Goal: Task Accomplishment & Management: Use online tool/utility

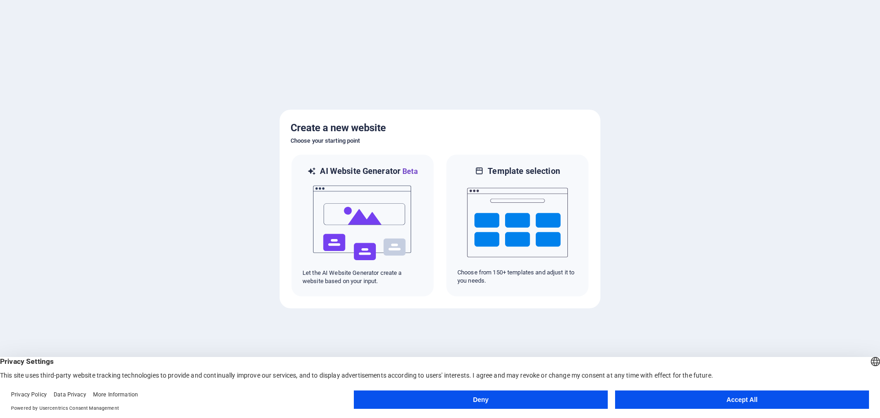
click at [750, 400] on button "Accept All" at bounding box center [742, 399] width 254 height 18
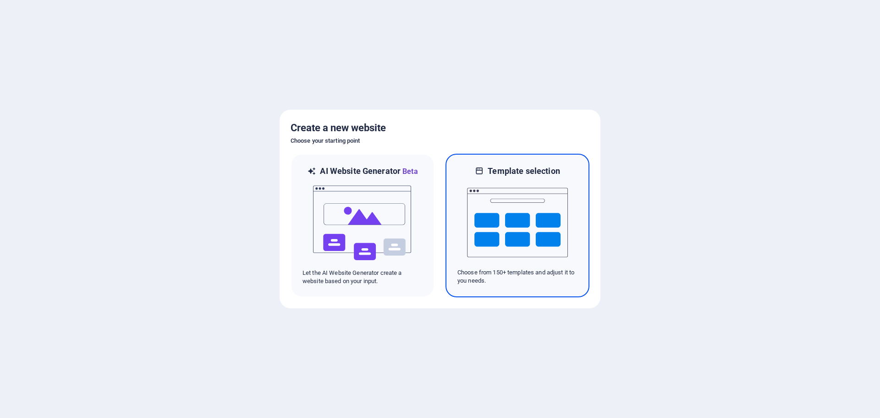
click at [509, 171] on h6 "Template selection" at bounding box center [524, 170] width 72 height 11
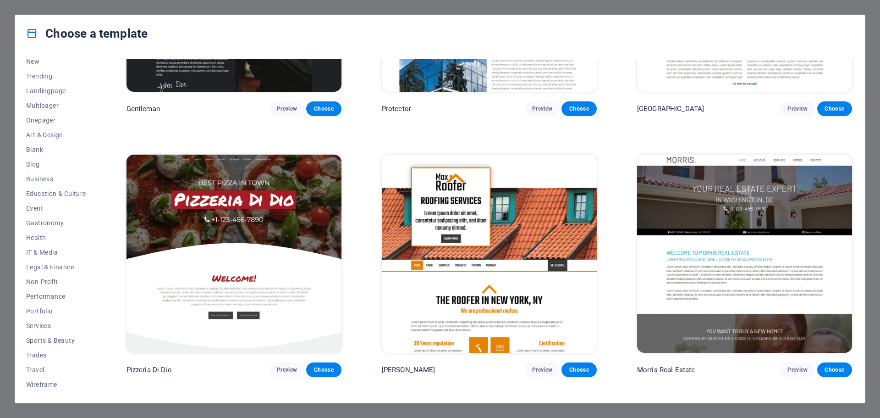
scroll to position [5591, 0]
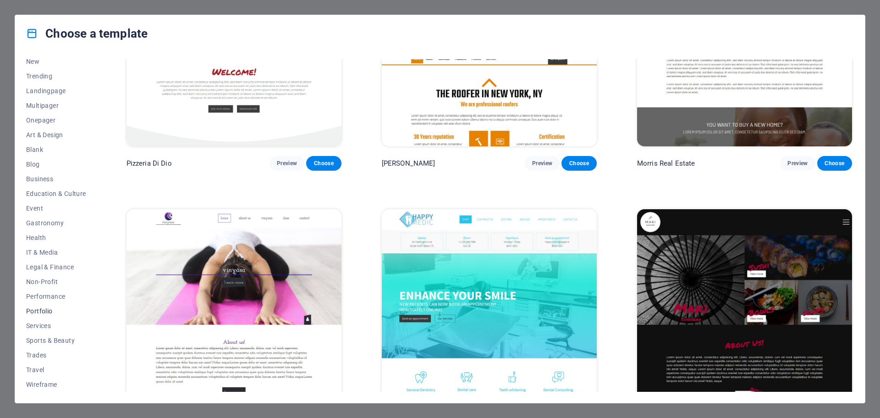
click at [42, 312] on span "Portfolio" at bounding box center [56, 310] width 60 height 7
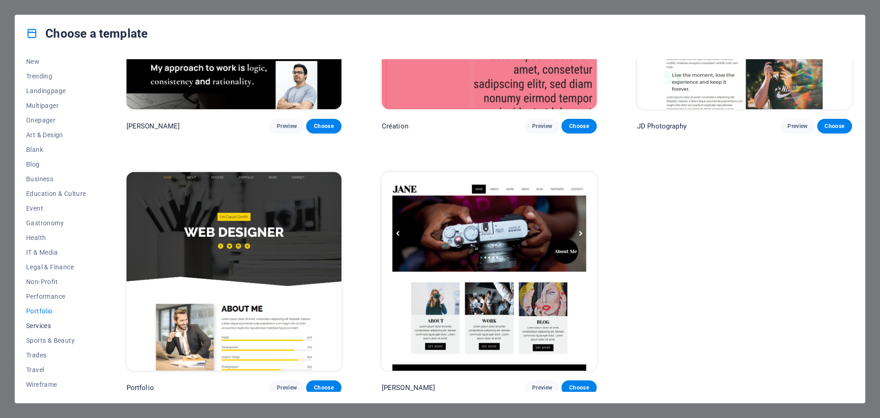
click at [37, 327] on span "Services" at bounding box center [56, 325] width 60 height 7
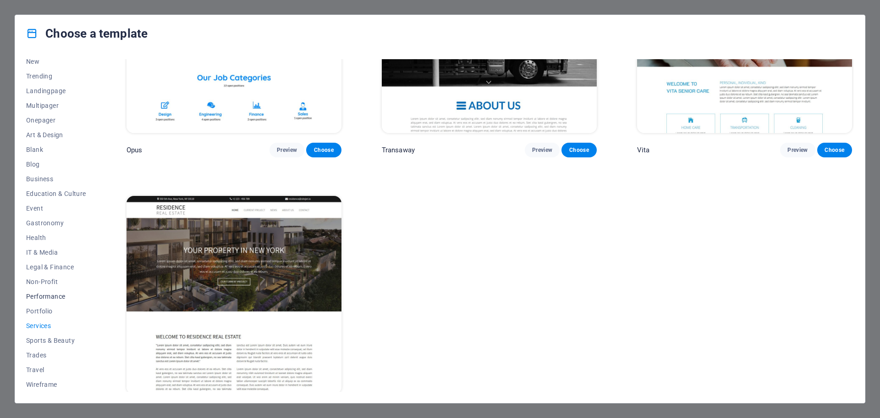
scroll to position [1710, 0]
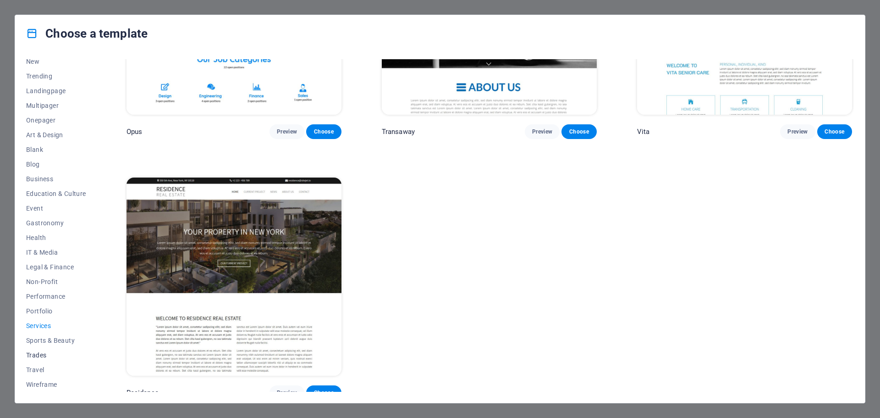
click at [42, 357] on span "Trades" at bounding box center [56, 354] width 60 height 7
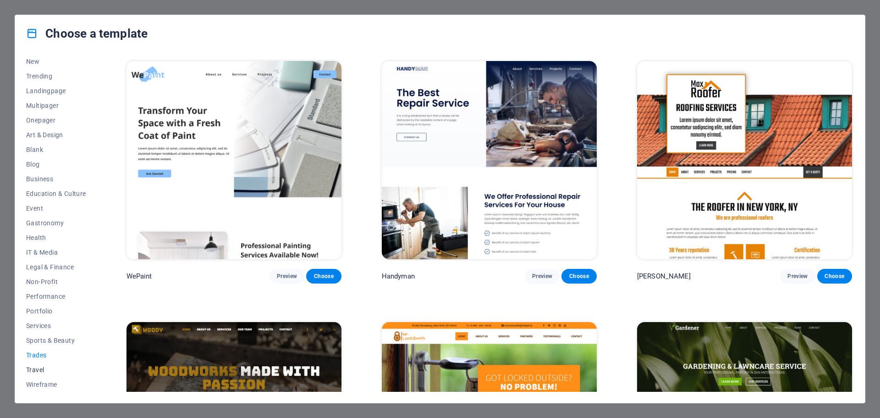
click at [38, 367] on span "Travel" at bounding box center [56, 369] width 60 height 7
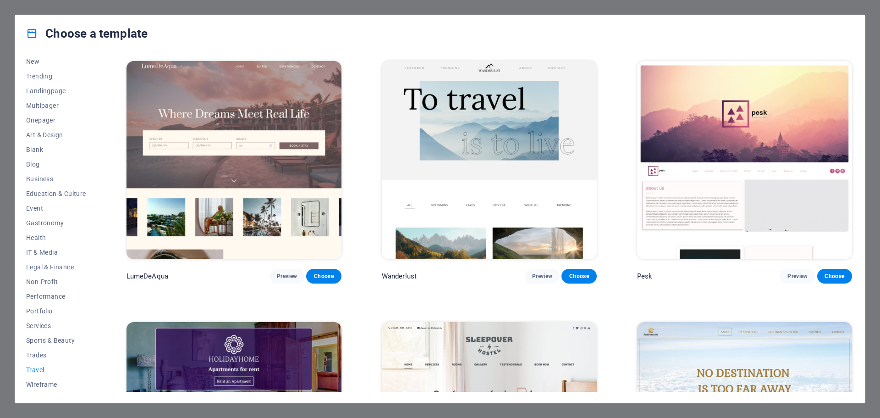
click at [41, 376] on button "Travel" at bounding box center [56, 369] width 60 height 15
click at [41, 383] on span "Wireframe" at bounding box center [56, 383] width 60 height 7
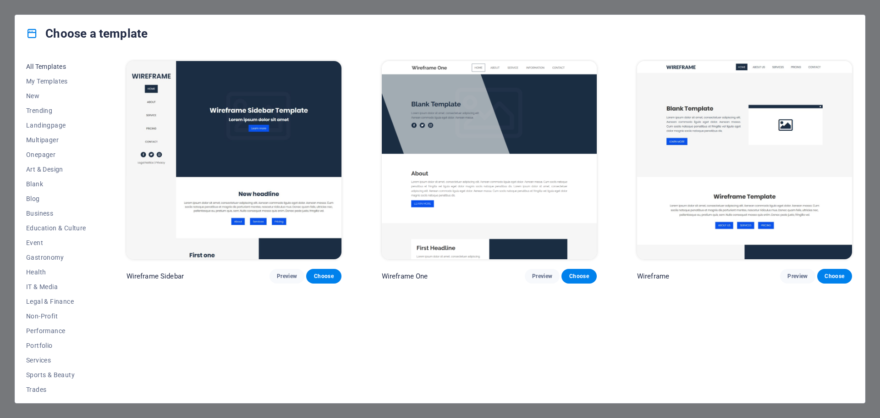
click at [60, 68] on span "All Templates" at bounding box center [56, 66] width 60 height 7
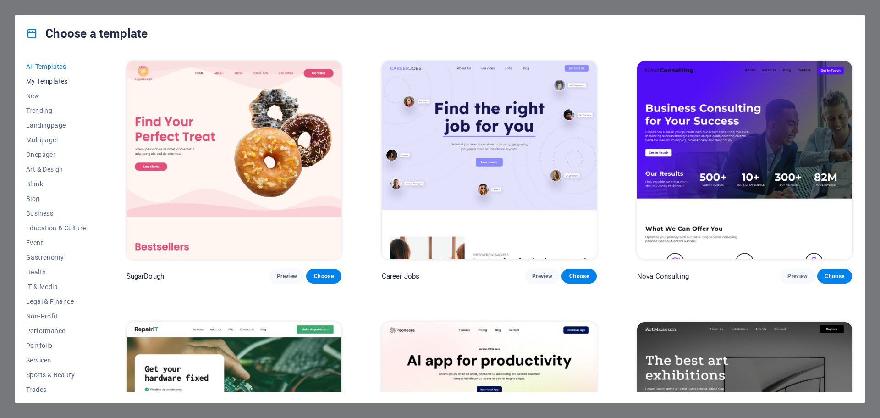
click at [56, 82] on span "My Templates" at bounding box center [56, 80] width 60 height 7
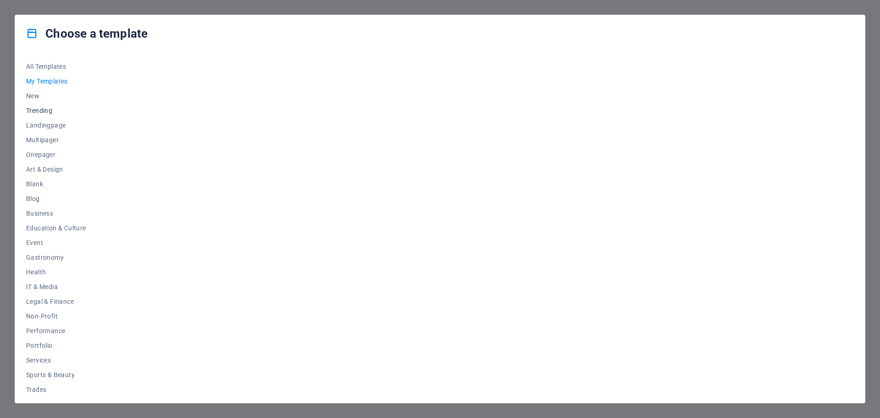
click at [39, 109] on span "Trending" at bounding box center [56, 110] width 60 height 7
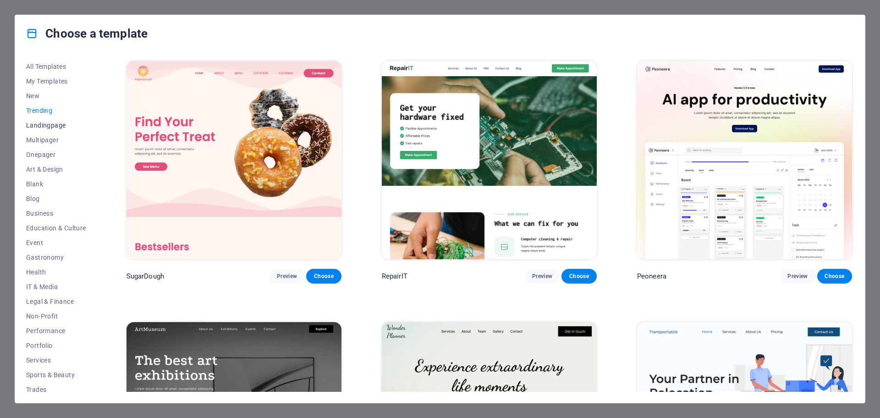
click at [40, 121] on span "Landingpage" at bounding box center [56, 124] width 60 height 7
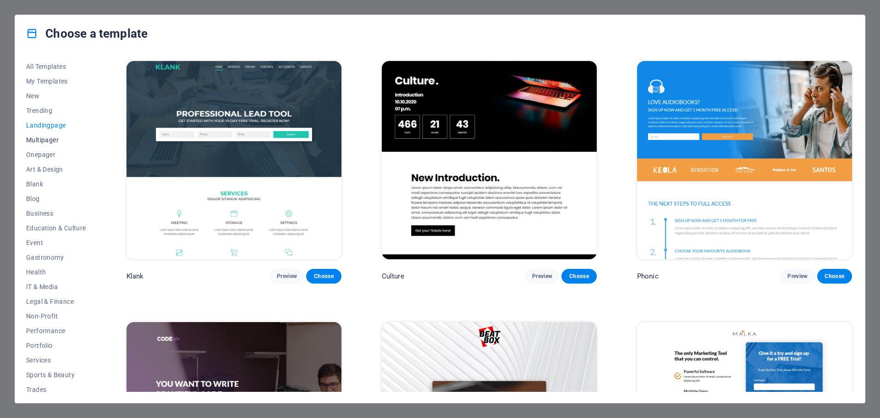
click at [46, 141] on span "Multipager" at bounding box center [56, 139] width 60 height 7
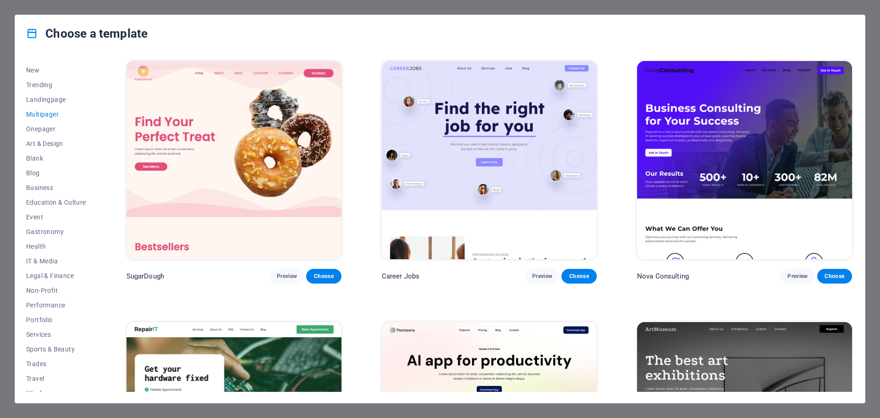
scroll to position [34, 0]
click at [47, 135] on span "Art & Design" at bounding box center [56, 134] width 60 height 7
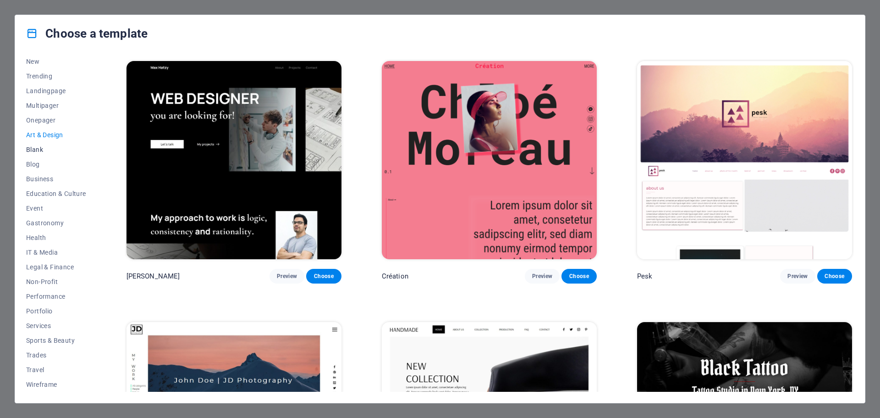
click at [34, 148] on span "Blank" at bounding box center [56, 149] width 60 height 7
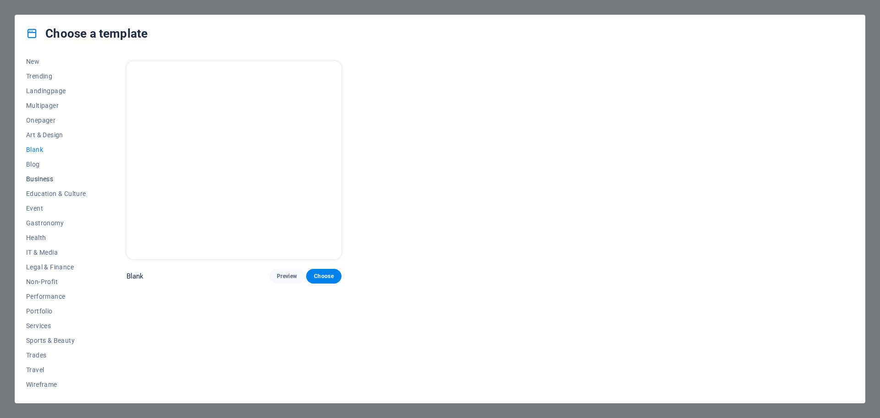
click at [46, 174] on button "Business" at bounding box center [56, 178] width 60 height 15
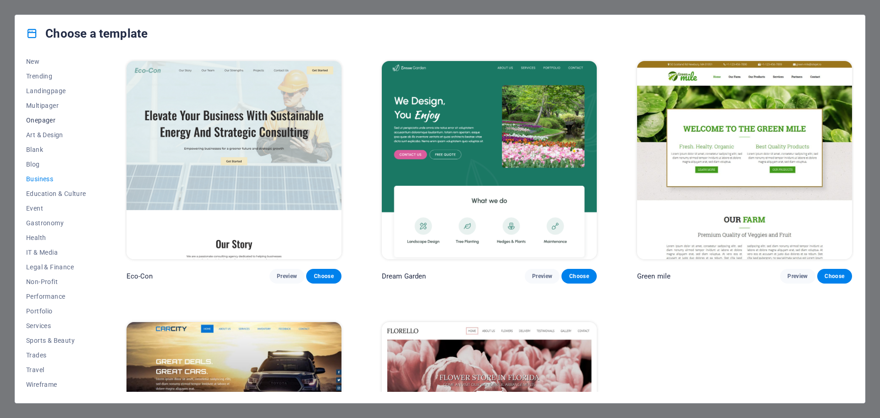
scroll to position [0, 0]
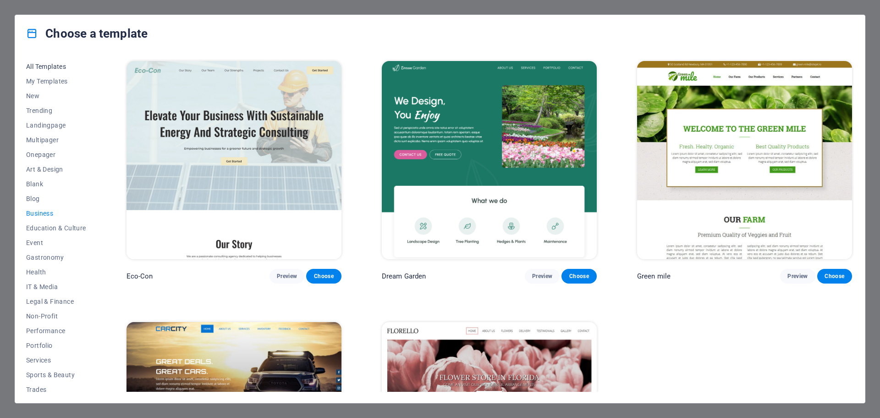
click at [60, 66] on span "All Templates" at bounding box center [56, 66] width 60 height 7
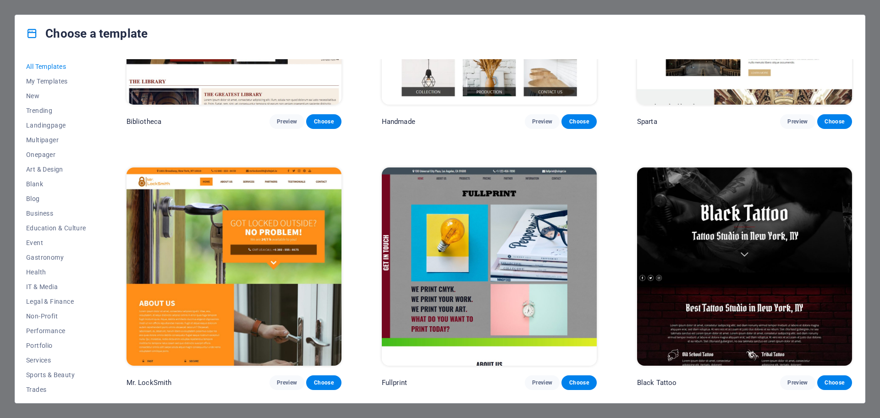
scroll to position [7287, 0]
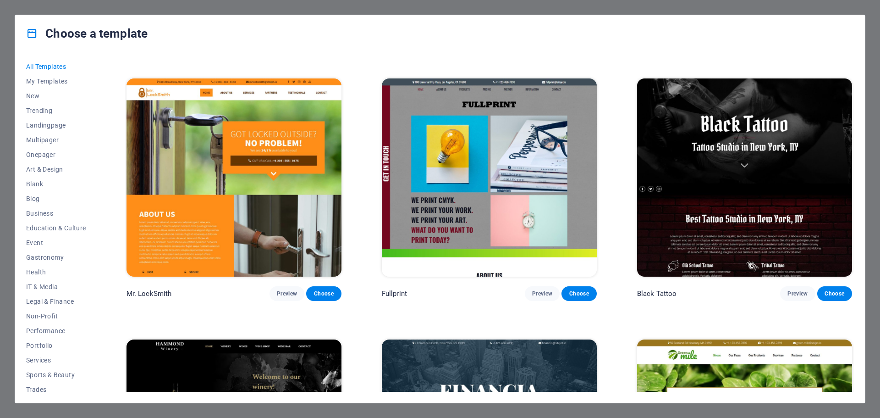
click at [791, 8] on div "Choose a template All Templates My Templates New Trending Landingpage Multipage…" at bounding box center [440, 209] width 880 height 418
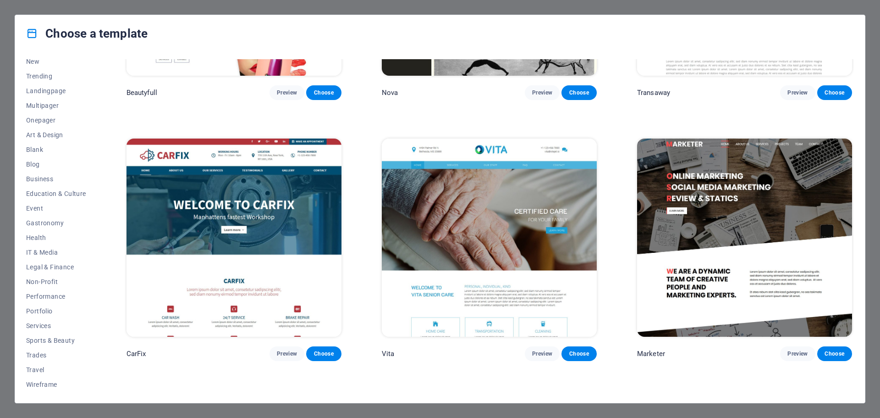
scroll to position [10403, 0]
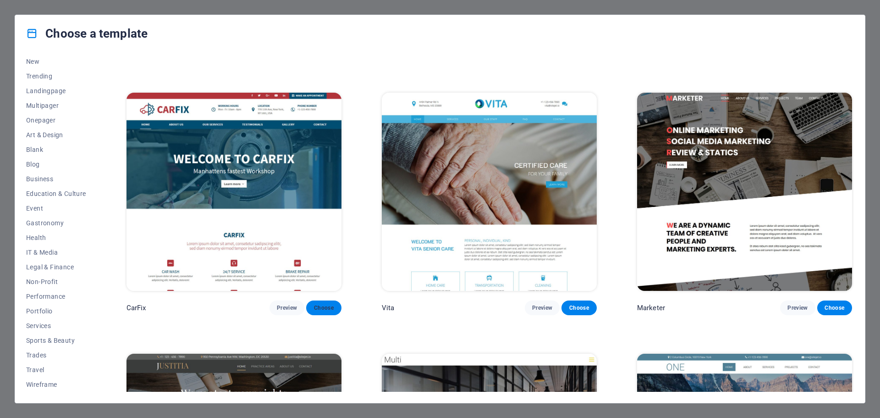
click at [325, 304] on span "Choose" at bounding box center [323, 307] width 20 height 7
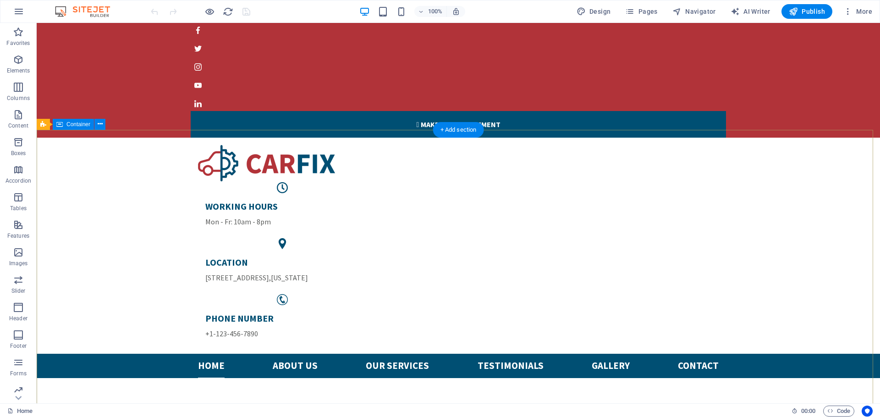
drag, startPoint x: 687, startPoint y: 337, endPoint x: 674, endPoint y: 161, distance: 176.5
click at [22, 10] on icon "button" at bounding box center [18, 11] width 11 height 11
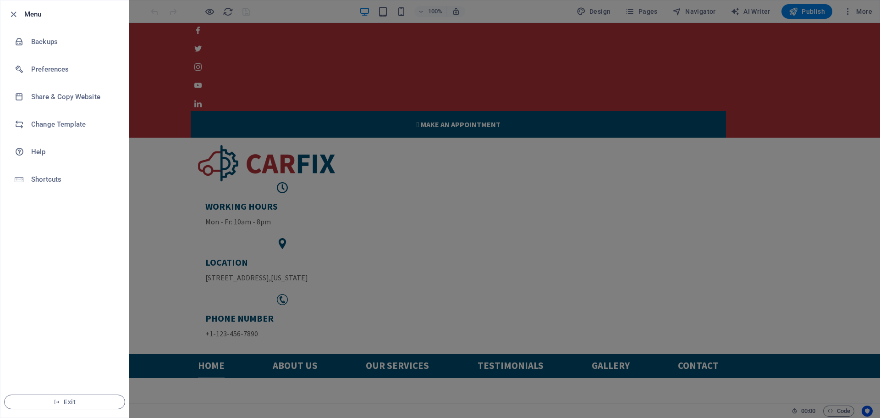
click at [542, 15] on div at bounding box center [440, 209] width 880 height 418
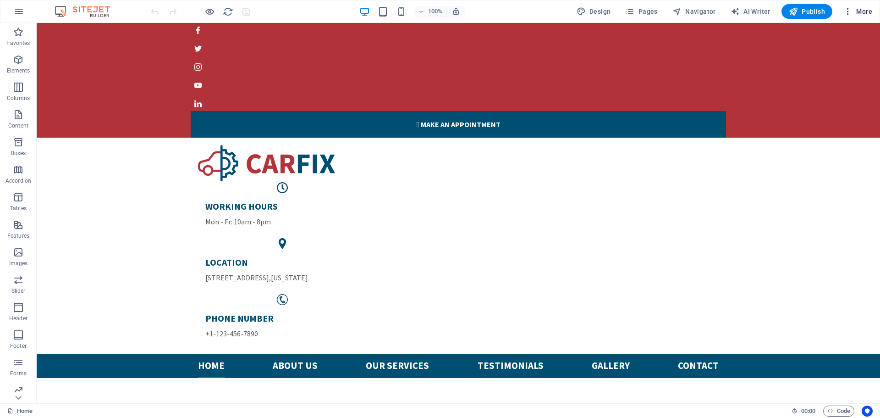
click at [860, 11] on span "More" at bounding box center [857, 11] width 29 height 9
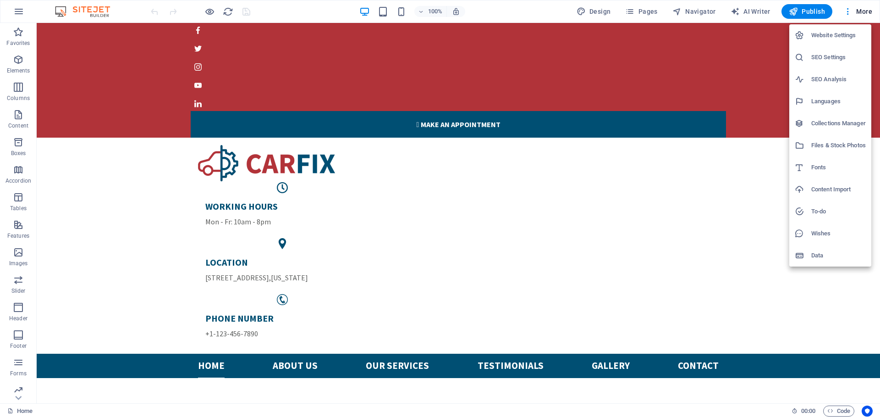
click at [823, 61] on h6 "SEO Settings" at bounding box center [838, 57] width 55 height 11
